Goal: Task Accomplishment & Management: Use online tool/utility

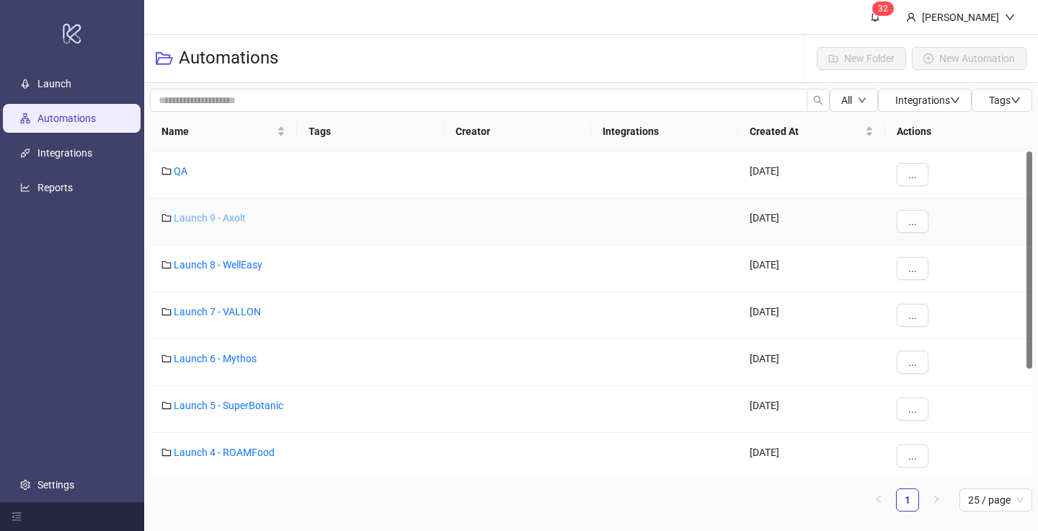
click at [231, 216] on link "Launch 9 - Axolt" at bounding box center [210, 218] width 72 height 12
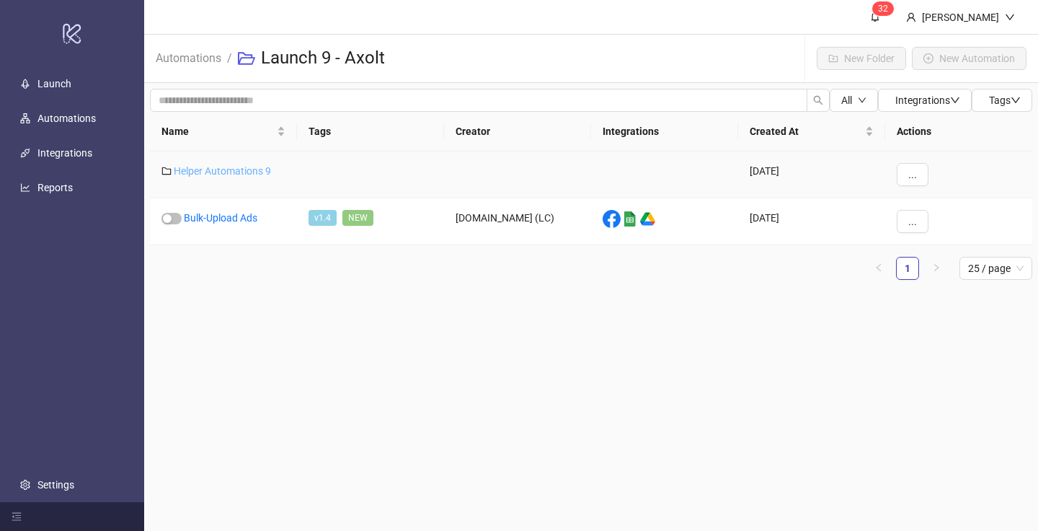
click at [232, 166] on link "Helper Automations 9" at bounding box center [222, 171] width 97 height 12
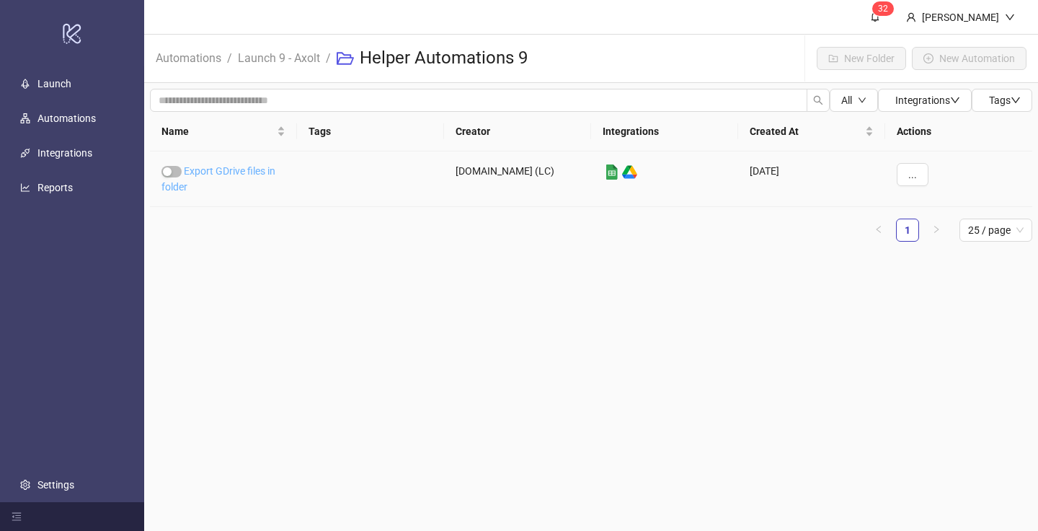
click at [227, 169] on link "Export GDrive files in folder" at bounding box center [218, 178] width 114 height 27
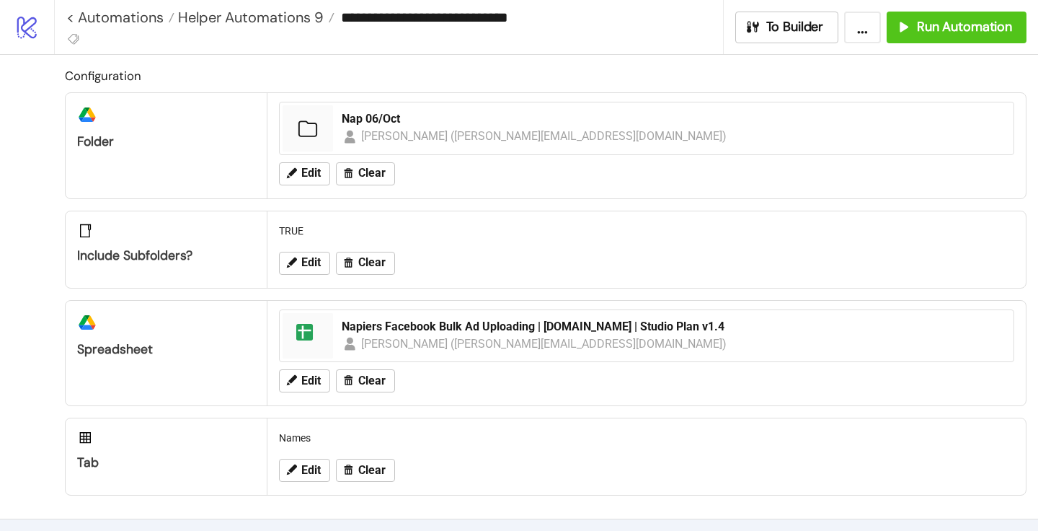
click at [308, 155] on div "Edit Clear" at bounding box center [646, 173] width 747 height 37
click at [304, 167] on span "Edit" at bounding box center [310, 173] width 19 height 13
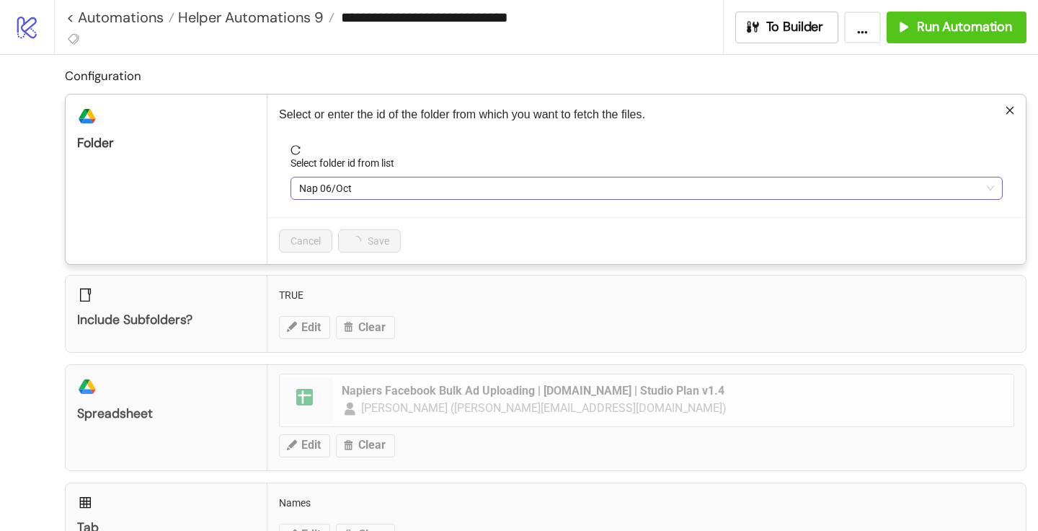
click at [331, 184] on span "Nap 06/Oct" at bounding box center [646, 188] width 695 height 22
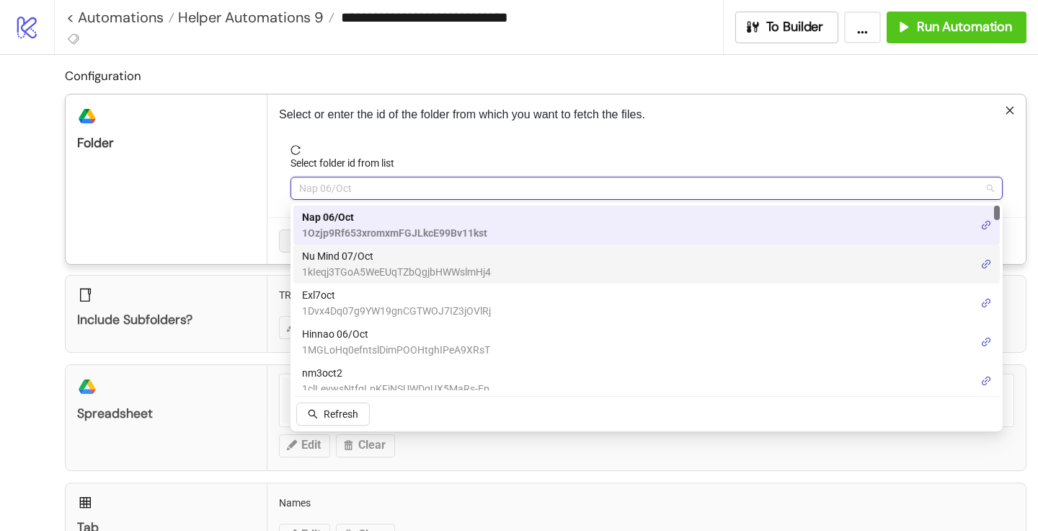
click at [335, 262] on span "Nu Mind 07/Oct" at bounding box center [396, 256] width 189 height 16
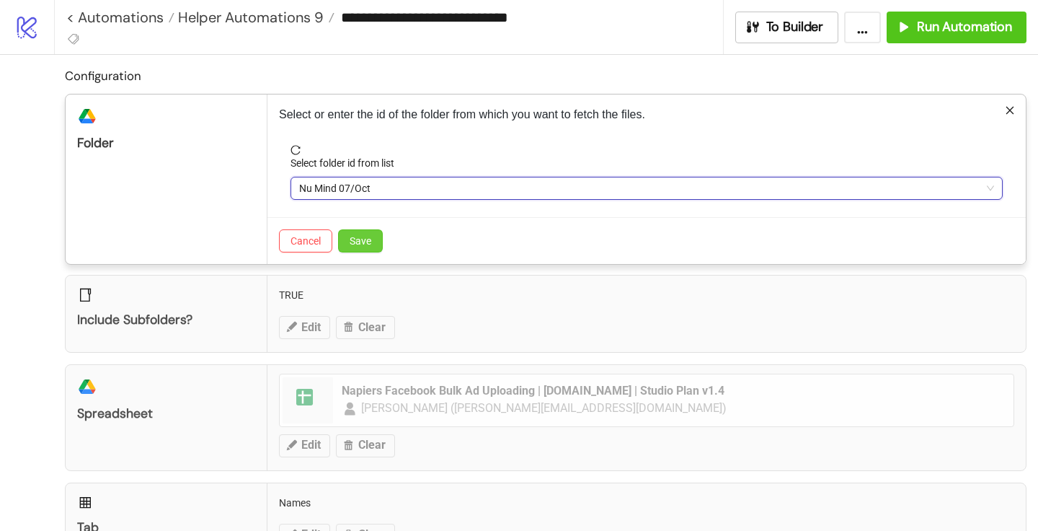
click at [365, 237] on span "Save" at bounding box center [361, 241] width 22 height 12
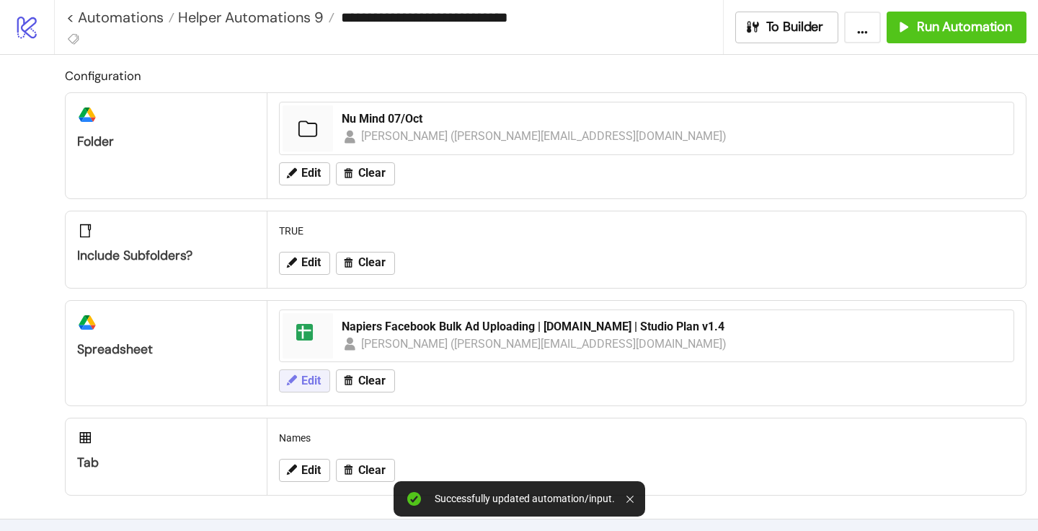
click at [308, 379] on span "Edit" at bounding box center [310, 380] width 19 height 13
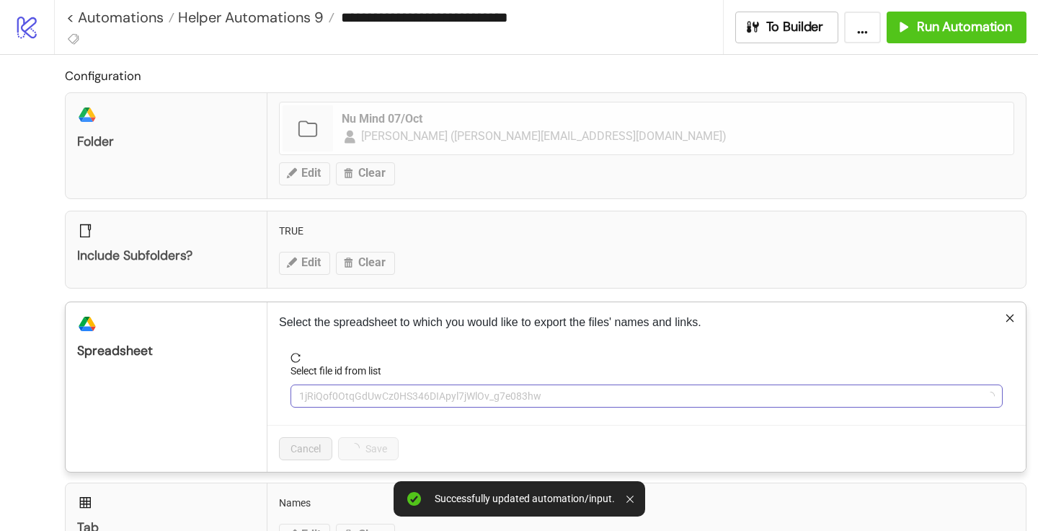
click at [354, 386] on span "1jRiQof0OtqGdUwCz0HS346DIApyl7jWlOv_g7e083hw" at bounding box center [646, 396] width 695 height 22
click at [354, 386] on span "Napiers Facebook Bulk Ad Uploading | [DOMAIN_NAME] | Studio Plan v1.4" at bounding box center [646, 396] width 695 height 22
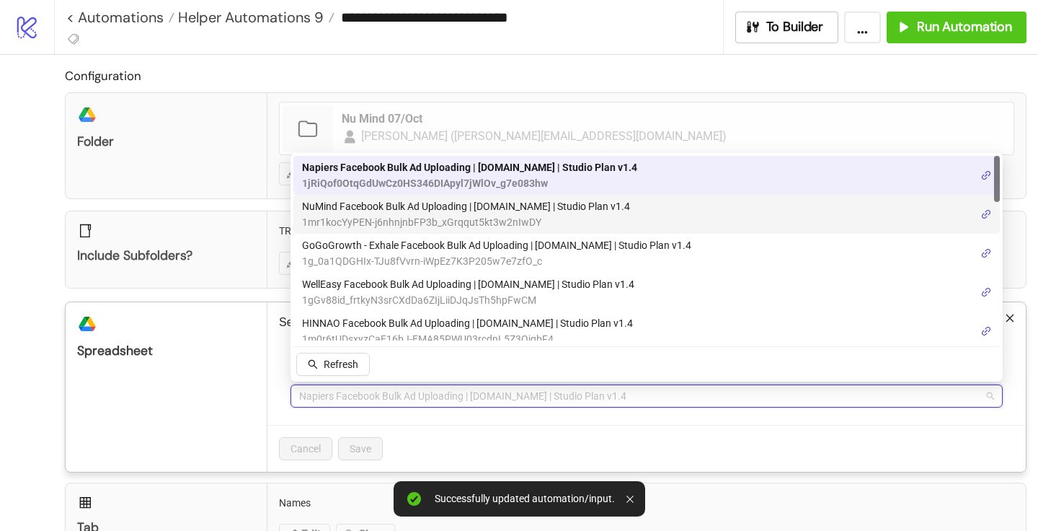
click at [375, 207] on span "NuMind Facebook Bulk Ad Uploading | [DOMAIN_NAME] | Studio Plan v1.4" at bounding box center [466, 206] width 328 height 16
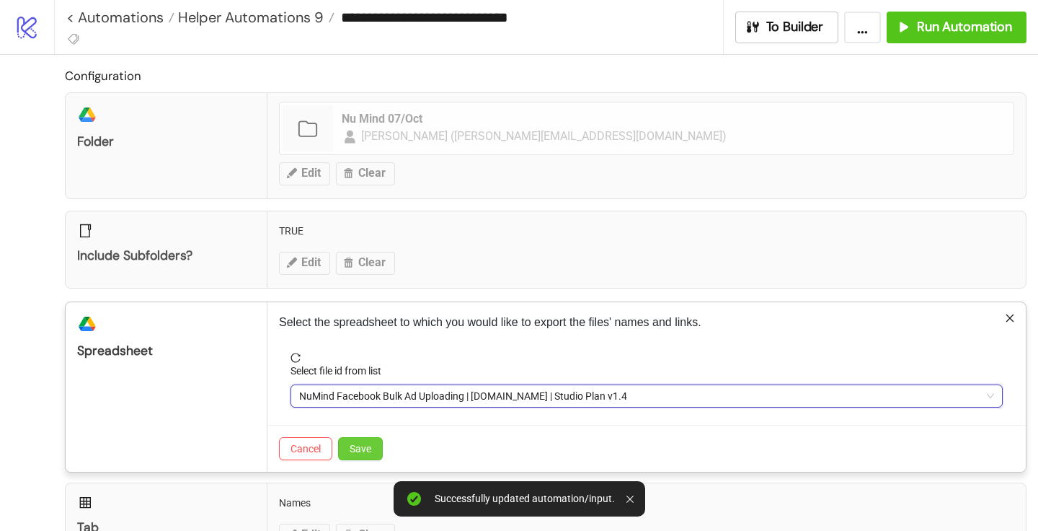
click at [363, 453] on span "Save" at bounding box center [361, 449] width 22 height 12
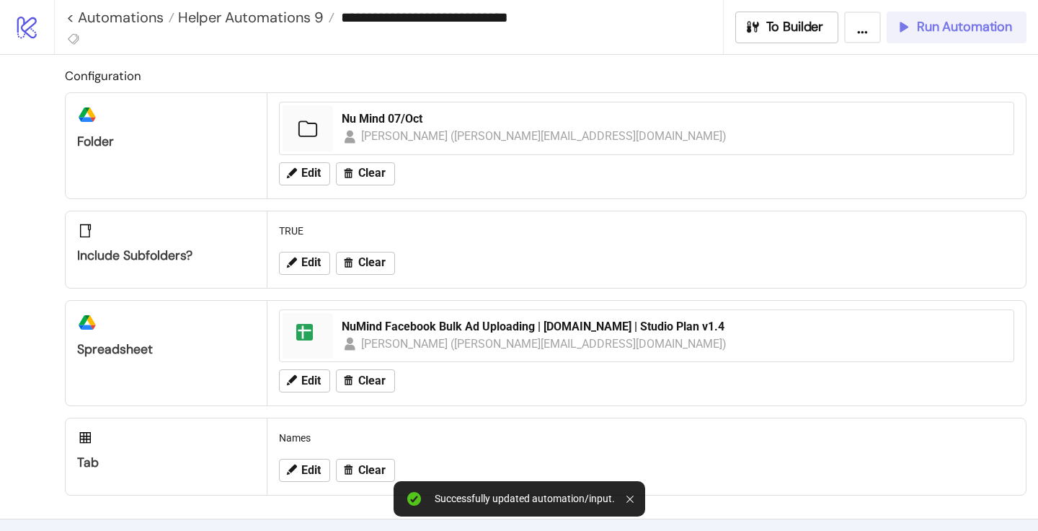
click at [764, 36] on button "Run Automation" at bounding box center [957, 28] width 140 height 32
